Goal: Find contact information: Find contact information

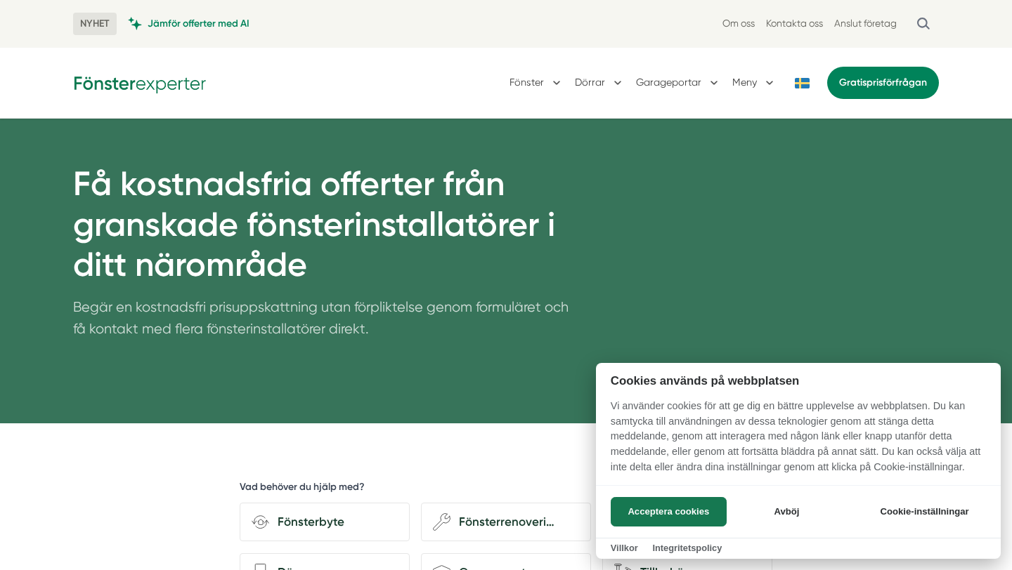
click at [807, 26] on div at bounding box center [506, 285] width 1012 height 570
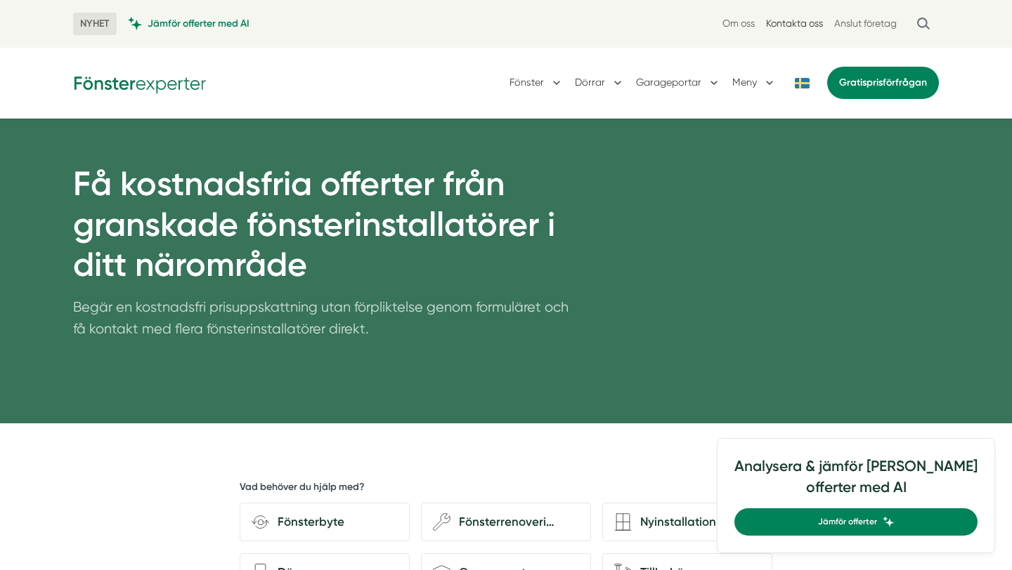
click at [791, 20] on link "Kontakta oss" at bounding box center [794, 23] width 57 height 13
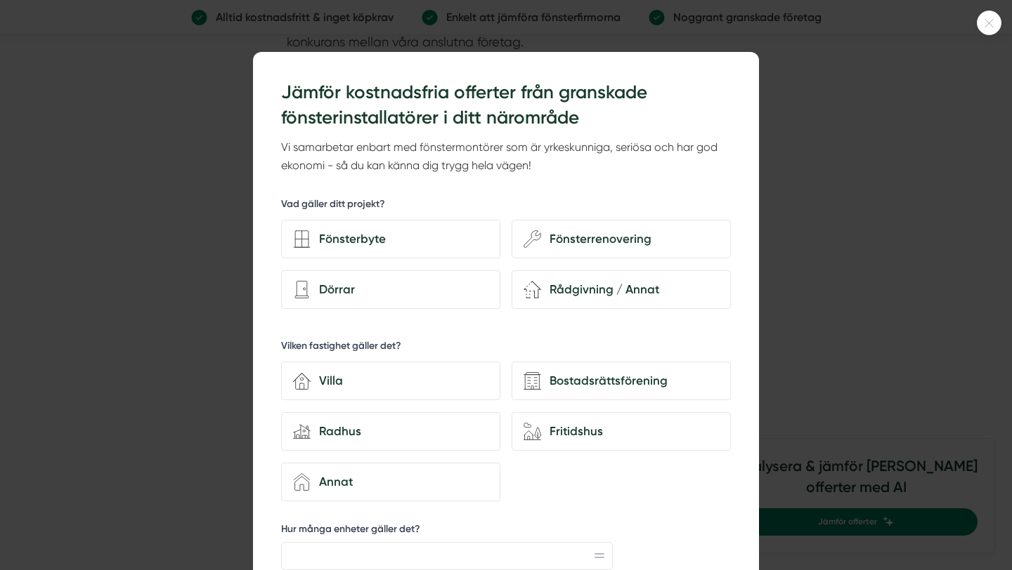
scroll to position [1876, 0]
click at [626, 235] on div "Fönsterrenovering" at bounding box center [630, 239] width 178 height 19
click at [0, 0] on input "wench Fönsterrenovering" at bounding box center [0, 0] width 0 height 0
click at [850, 161] on div at bounding box center [506, 285] width 1012 height 570
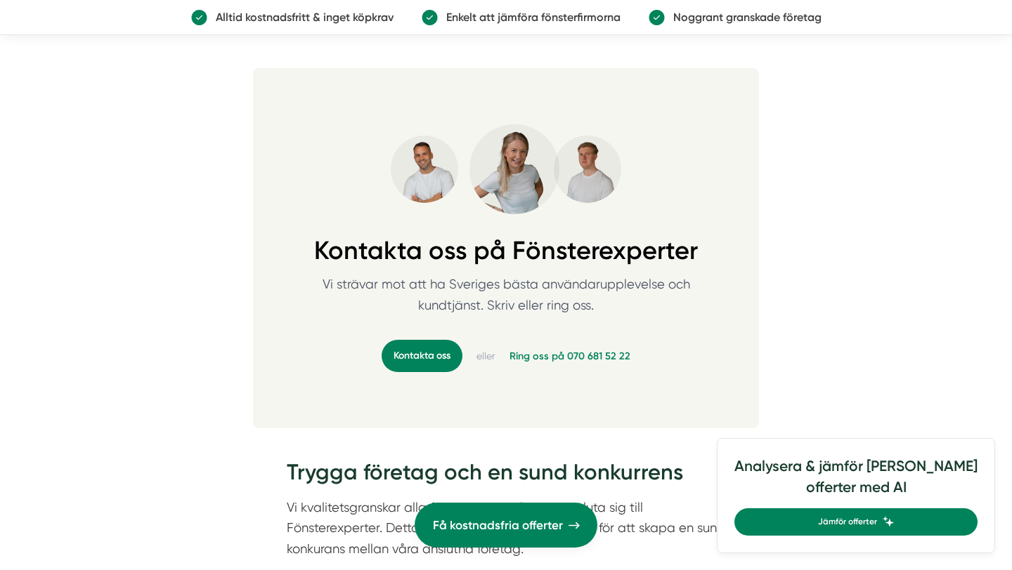
scroll to position [1366, 0]
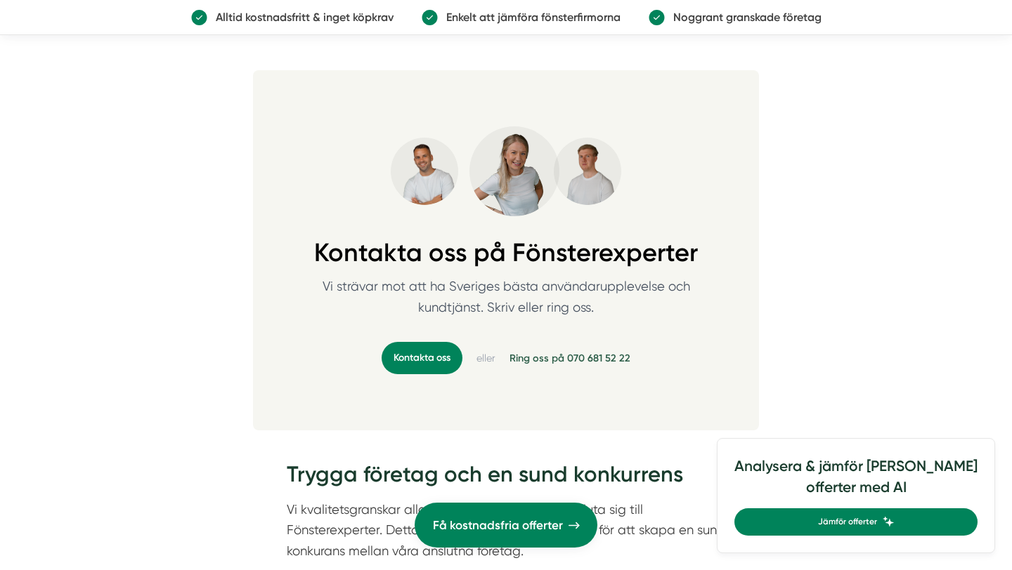
click at [605, 351] on link "Ring oss på 070 681 52 22" at bounding box center [569, 358] width 121 height 14
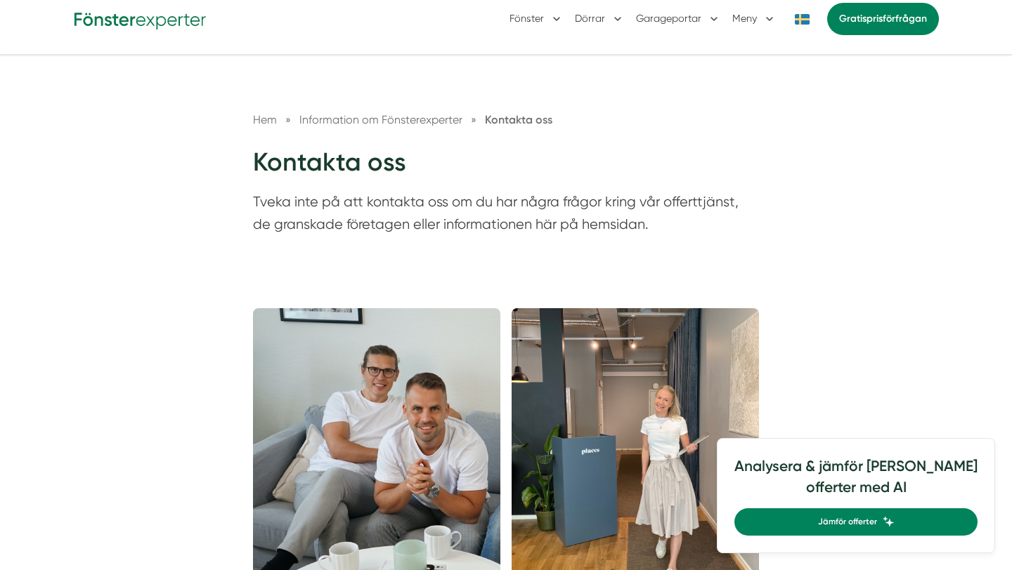
scroll to position [0, 0]
